Goal: Task Accomplishment & Management: Manage account settings

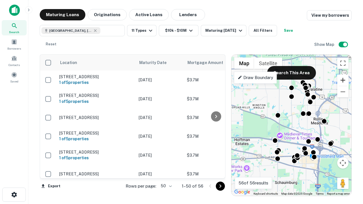
click at [343, 80] on button "Zoom in" at bounding box center [342, 80] width 11 height 11
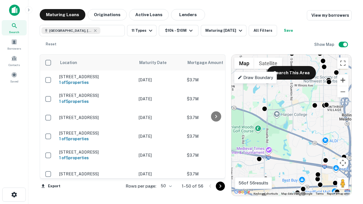
click at [343, 80] on button "Zoom in" at bounding box center [342, 80] width 11 height 11
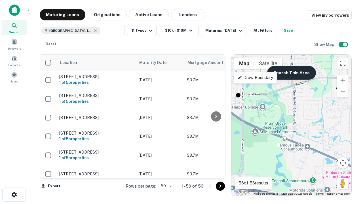
click at [291, 73] on button "Search This Area" at bounding box center [291, 73] width 49 height 14
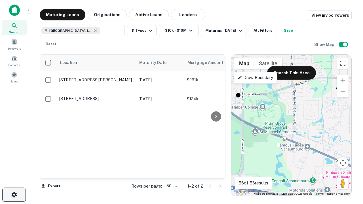
click at [14, 195] on icon "button" at bounding box center [14, 194] width 7 height 7
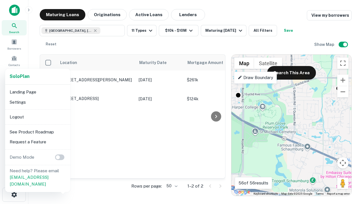
click at [37, 117] on li "Logout" at bounding box center [37, 117] width 61 height 10
